Goal: Task Accomplishment & Management: Use online tool/utility

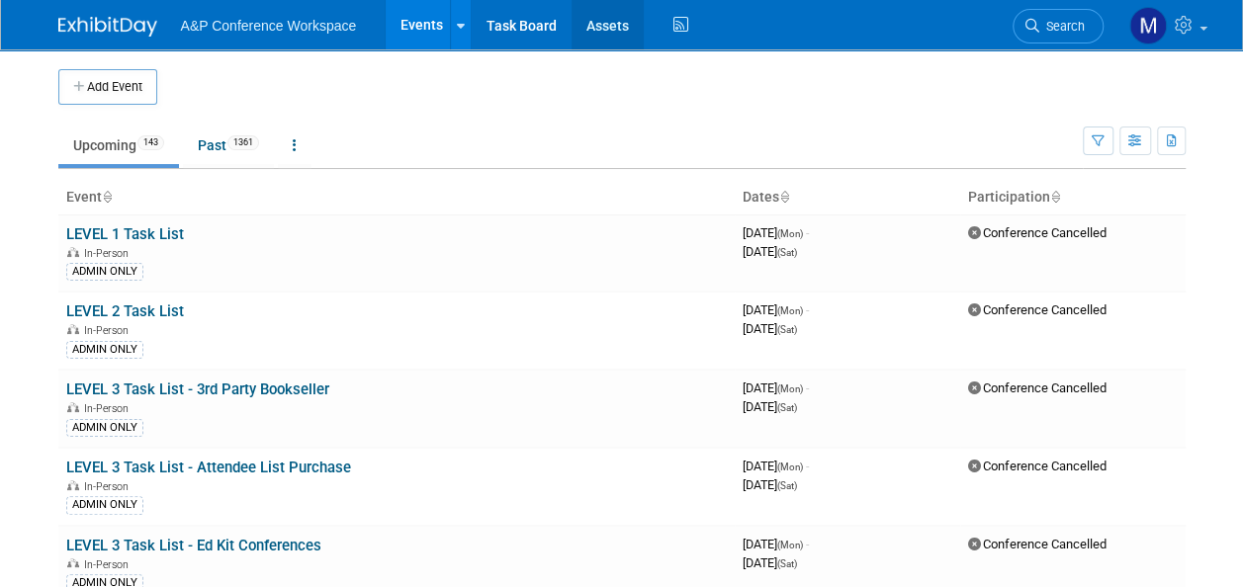
click at [609, 38] on link "Assets" at bounding box center [608, 24] width 72 height 49
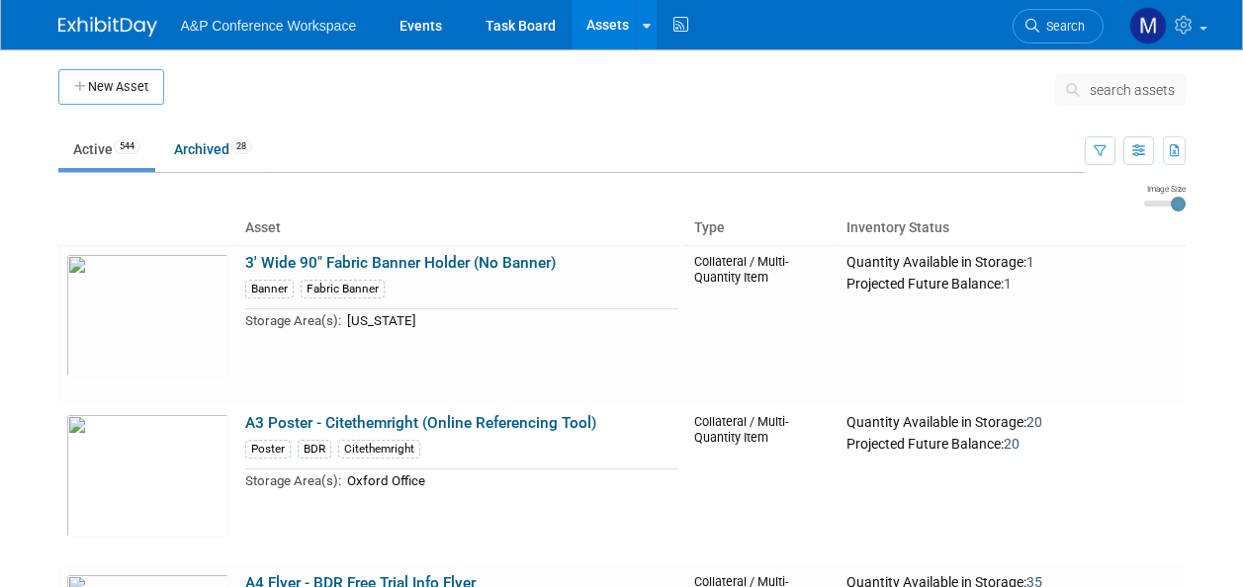
click at [1108, 89] on span "search assets" at bounding box center [1132, 90] width 85 height 16
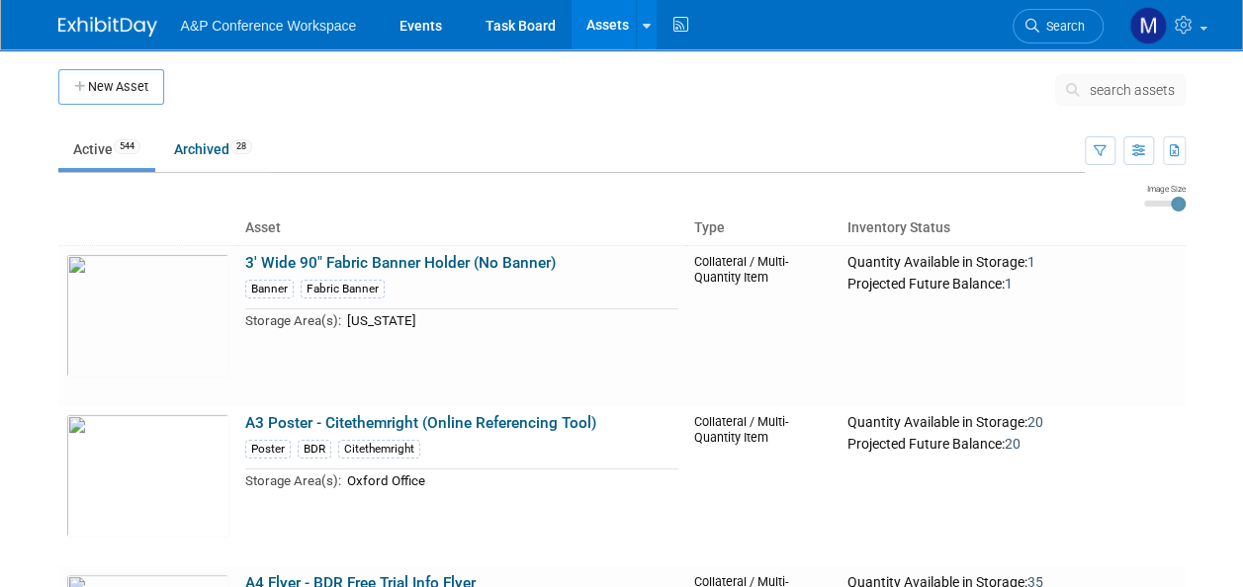
click at [1108, 89] on span "search assets" at bounding box center [1132, 90] width 85 height 16
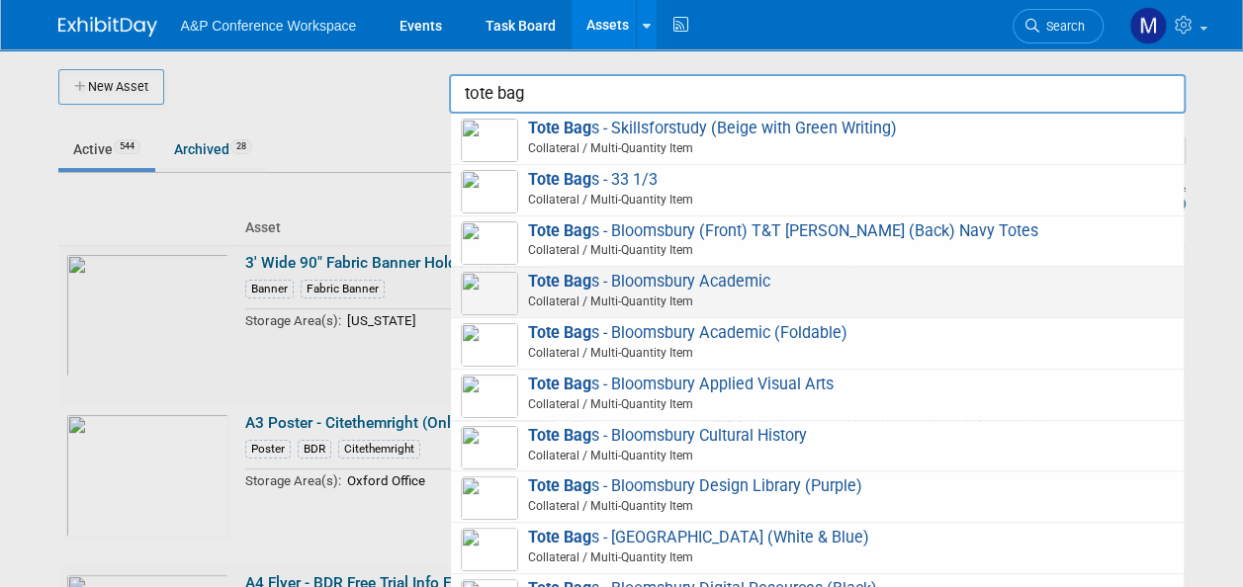
click at [705, 275] on span "Tote Bag s - Bloomsbury Academic Collateral / Multi-Quantity Item" at bounding box center [817, 292] width 713 height 41
type input "Tote Bags - Bloomsbury Academic"
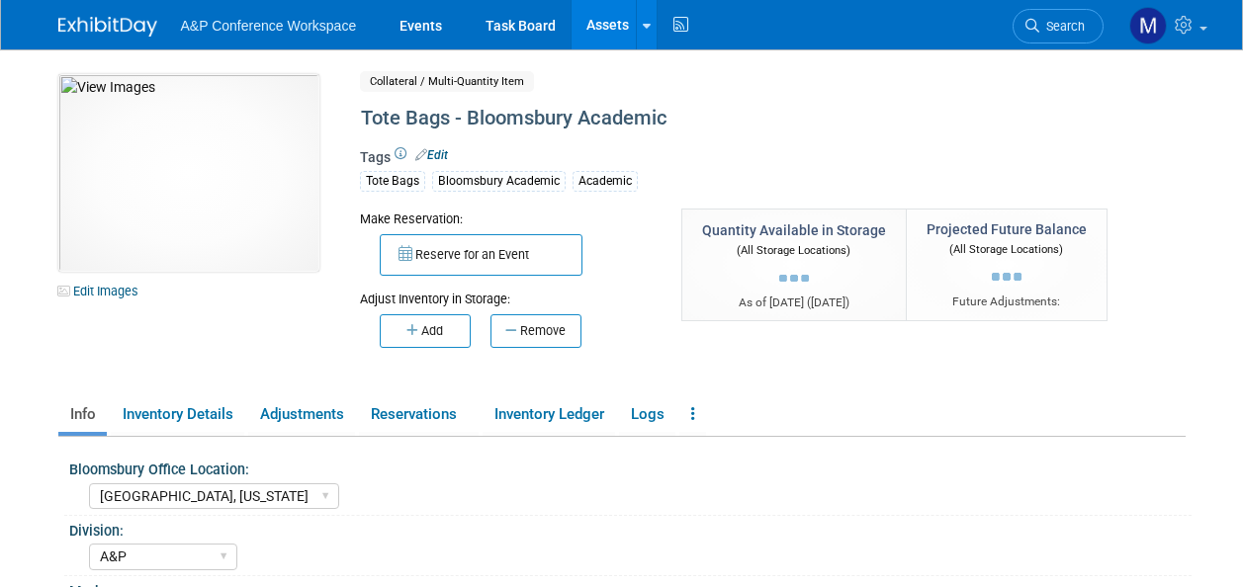
select select "Oxford, New York"
select select "A&P"
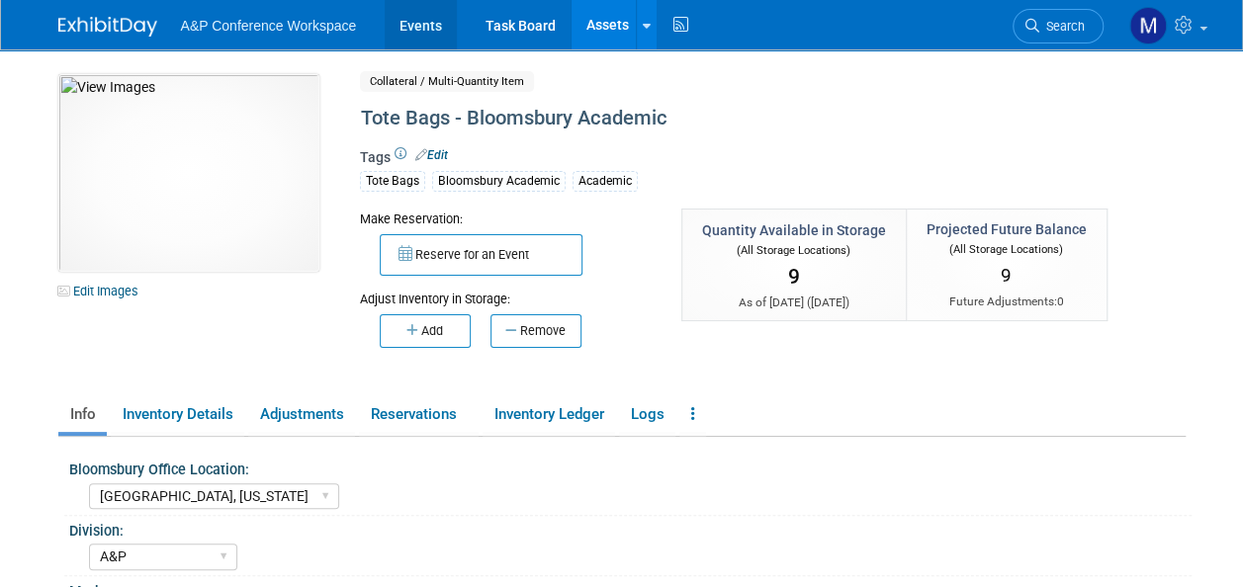
click at [426, 32] on link "Events" at bounding box center [421, 24] width 72 height 49
